Goal: Task Accomplishment & Management: Manage account settings

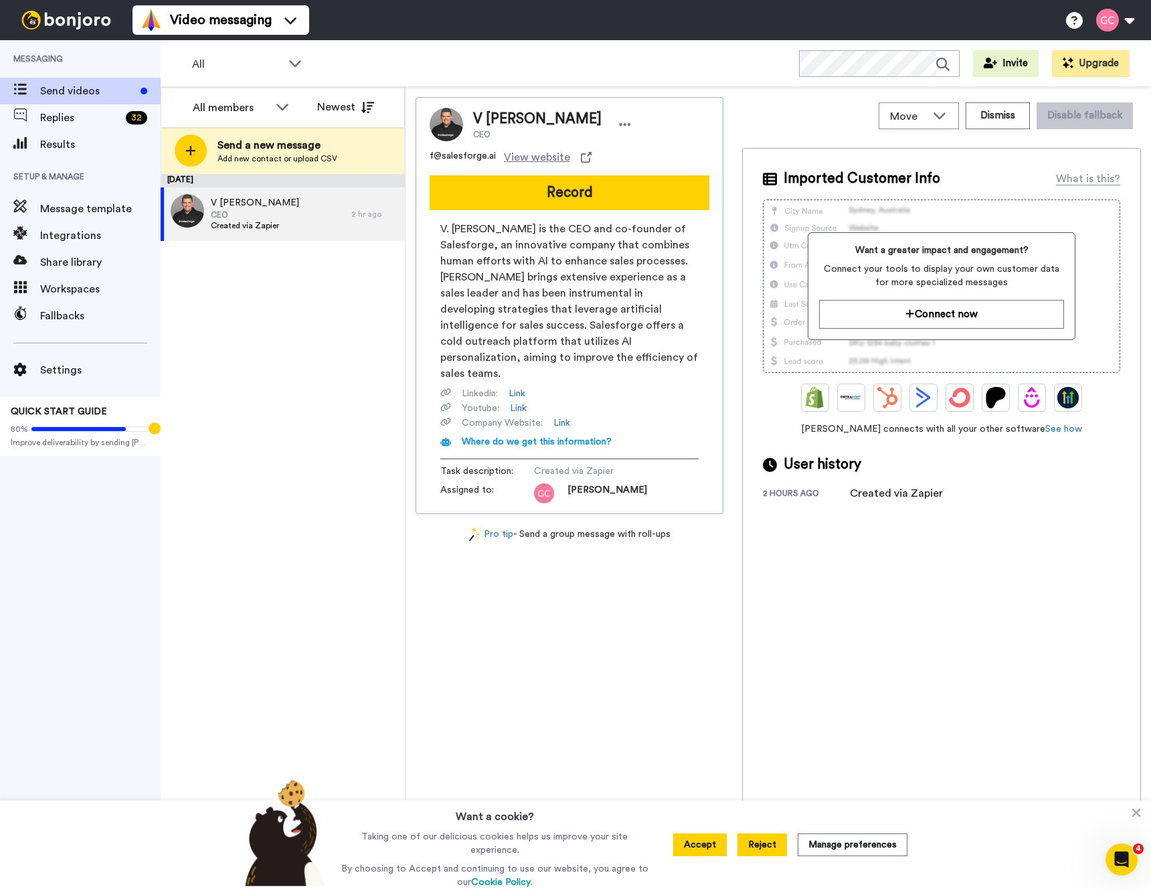
click at [770, 848] on button "Reject" at bounding box center [763, 844] width 50 height 23
click at [770, 848] on div "Imported Customer Info What is this? Want a greater impact and engagement? Conn…" at bounding box center [941, 516] width 399 height 737
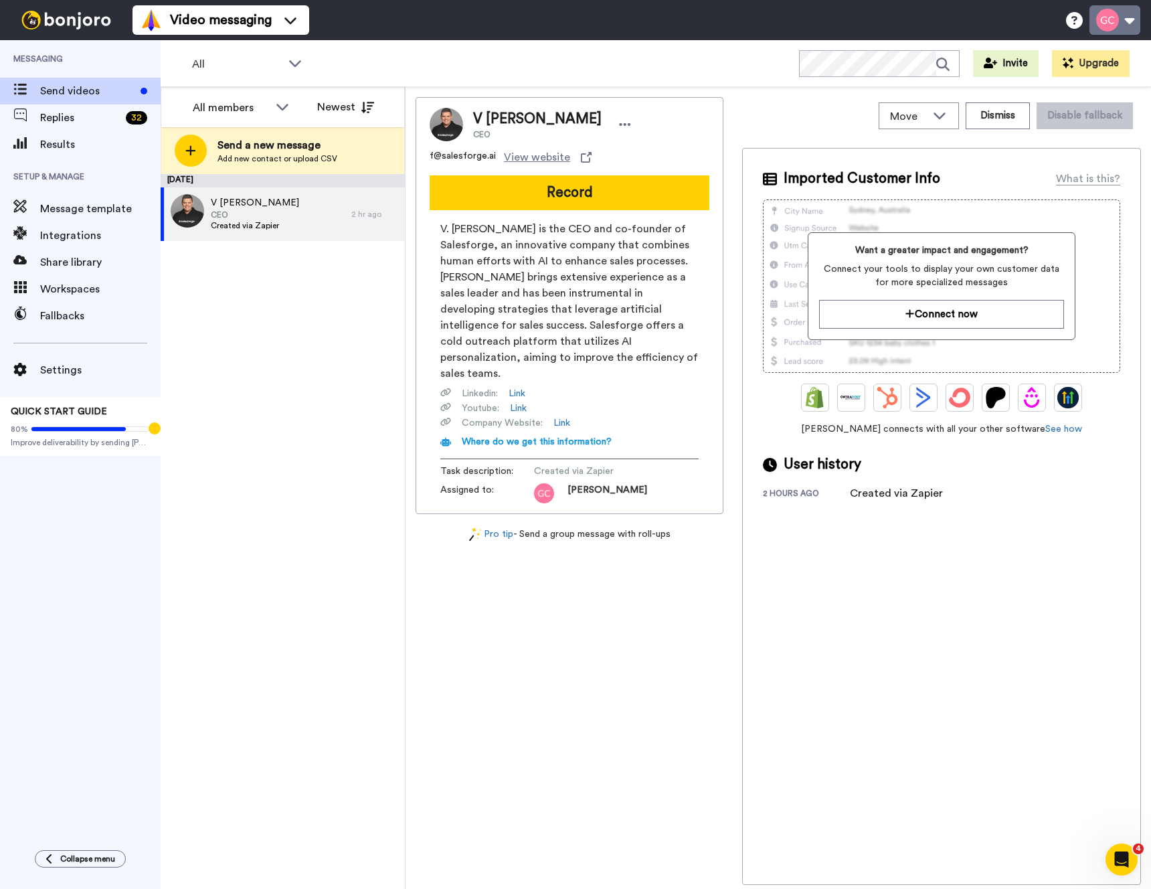
click at [1126, 15] on button at bounding box center [1115, 19] width 51 height 29
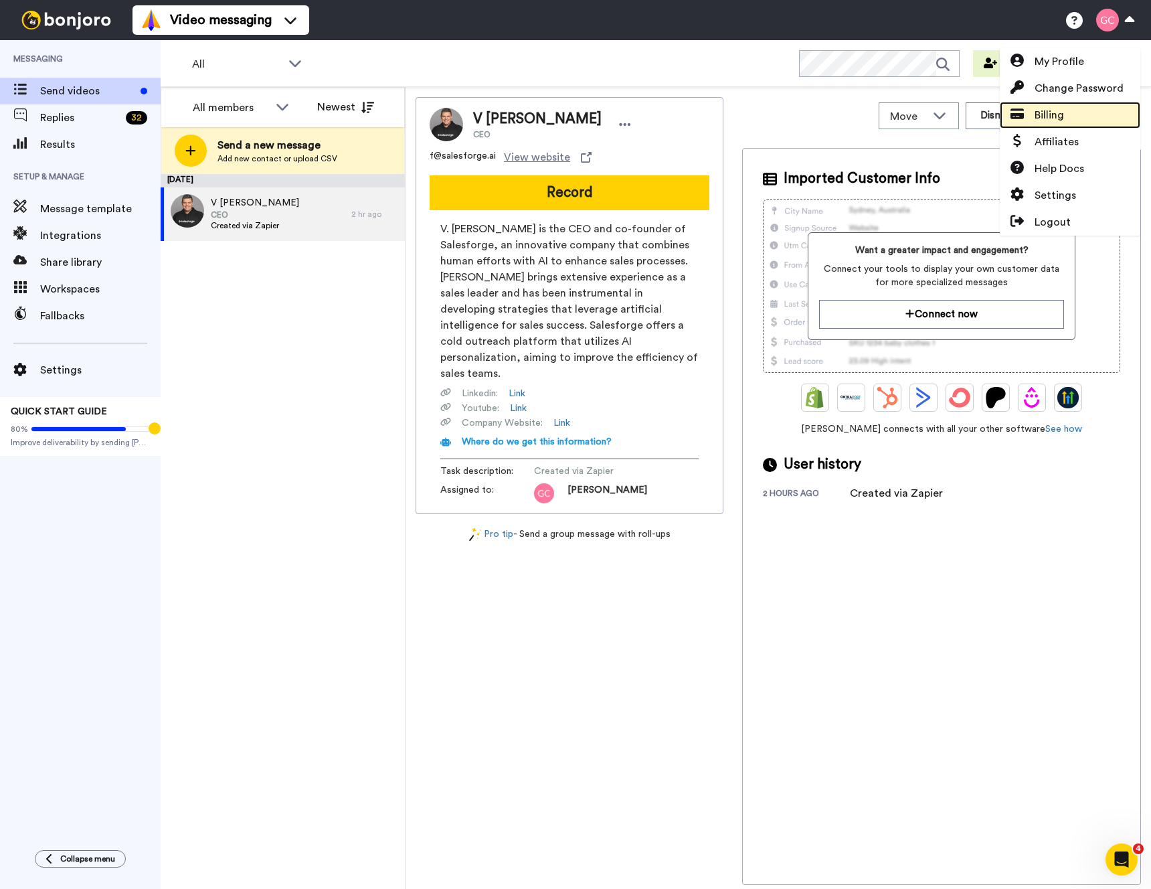
click at [1058, 112] on span "Billing" at bounding box center [1049, 115] width 29 height 16
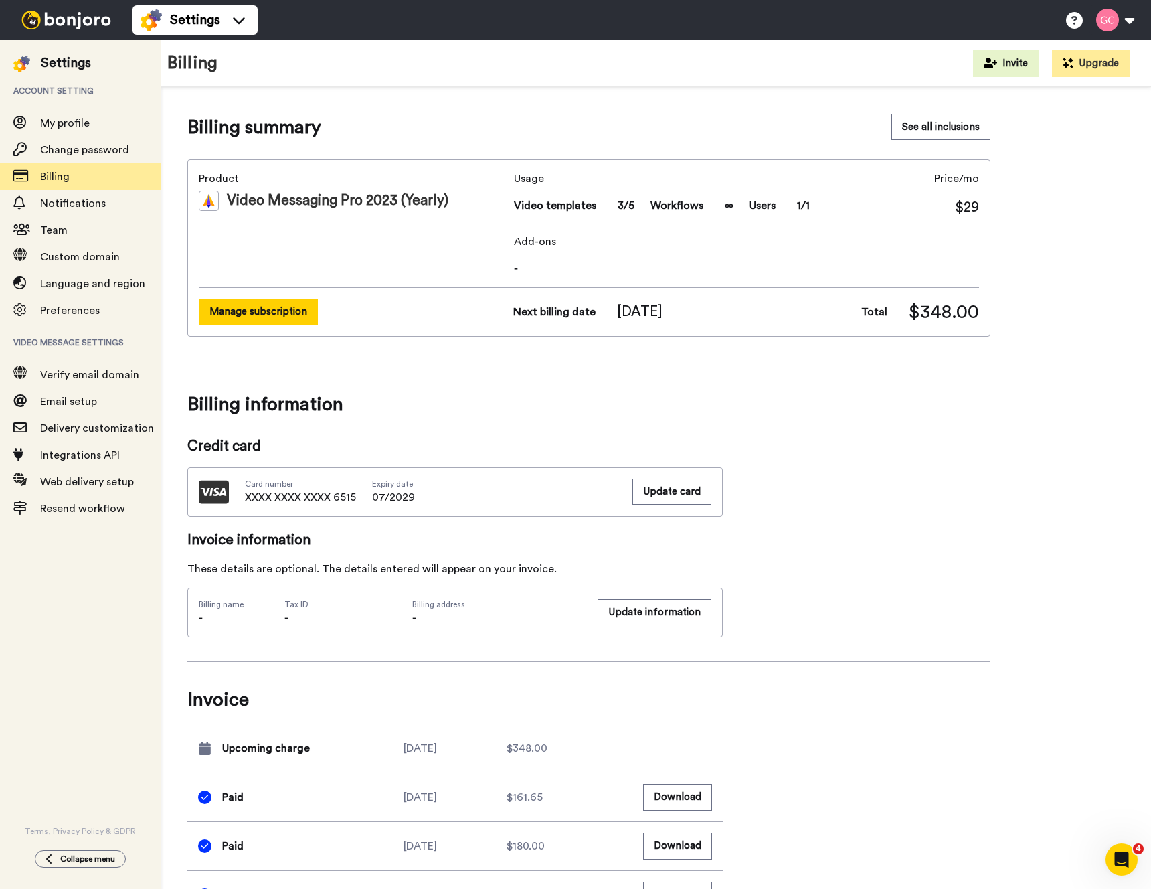
click at [259, 311] on button "Manage subscription" at bounding box center [258, 312] width 119 height 26
